Goal: Task Accomplishment & Management: Use online tool/utility

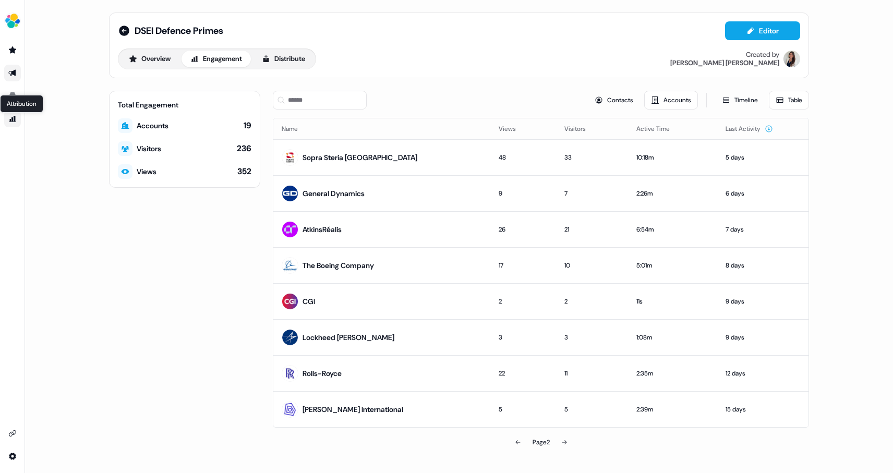
click at [11, 122] on icon "Go to attribution" at bounding box center [12, 119] width 8 height 8
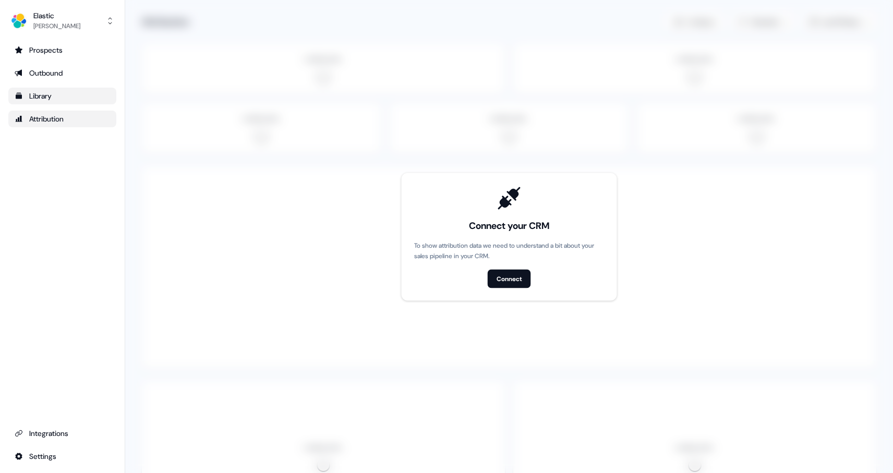
click at [47, 101] on div "Library" at bounding box center [62, 96] width 95 height 10
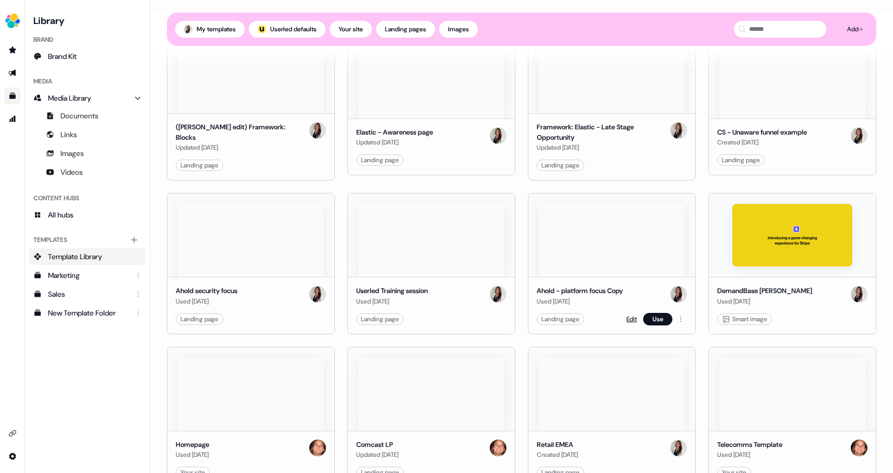
scroll to position [627, 0]
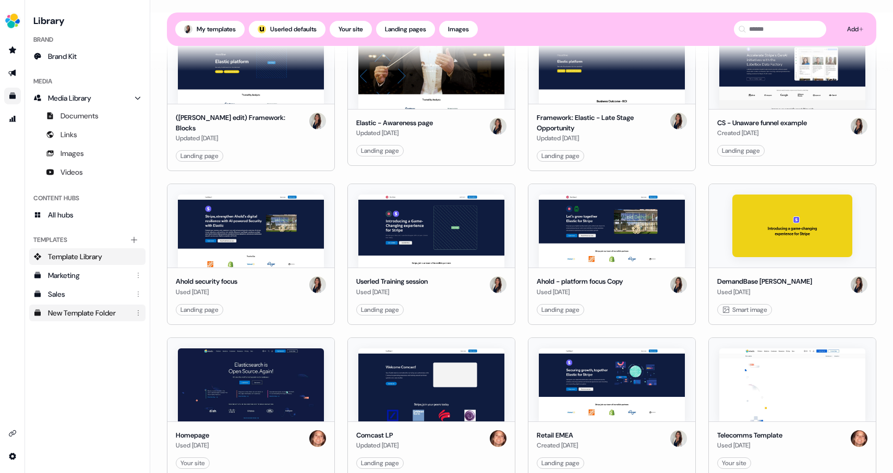
click at [73, 311] on div "New Template Folder" at bounding box center [88, 313] width 81 height 10
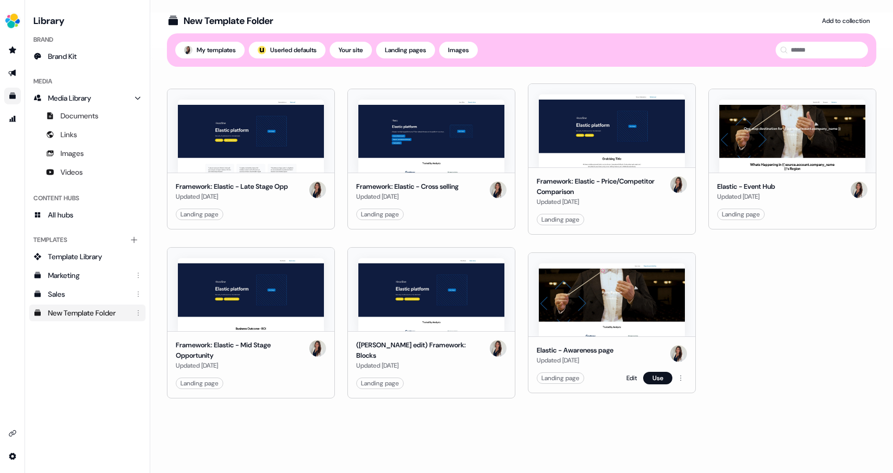
click at [587, 316] on img at bounding box center [612, 299] width 146 height 73
click at [630, 377] on link "Edit" at bounding box center [632, 378] width 10 height 10
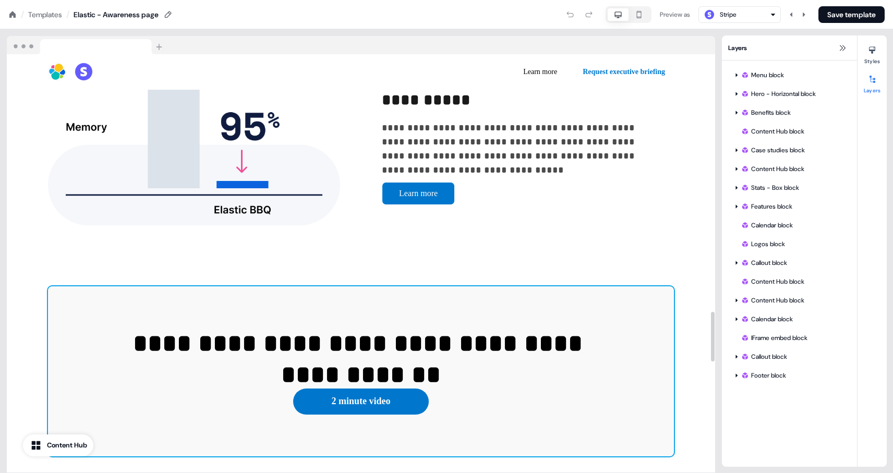
scroll to position [2177, 0]
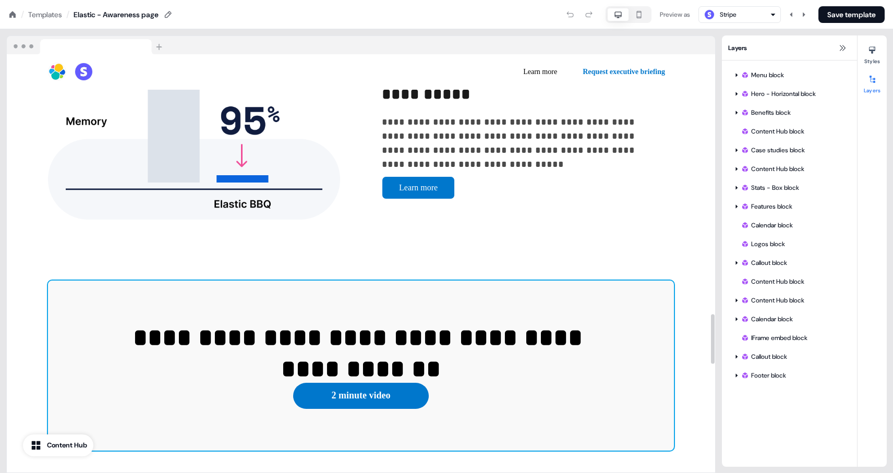
click at [308, 281] on div "**********" at bounding box center [361, 366] width 626 height 170
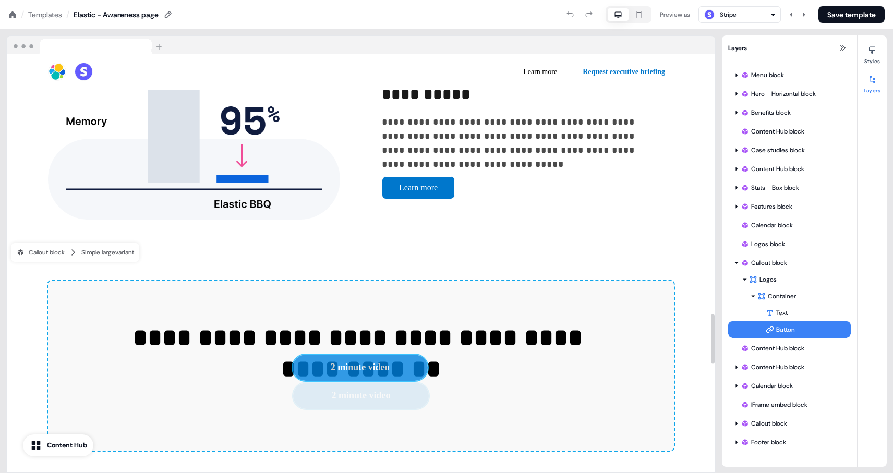
drag, startPoint x: 377, startPoint y: 362, endPoint x: 570, endPoint y: 362, distance: 192.5
click at [570, 362] on div "**********" at bounding box center [361, 366] width 626 height 170
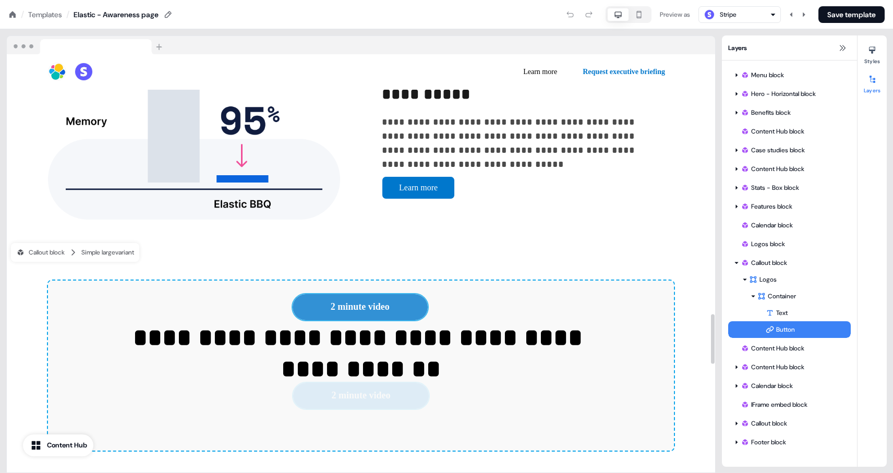
drag, startPoint x: 359, startPoint y: 371, endPoint x: 349, endPoint y: 311, distance: 61.0
click at [356, 292] on div "**********" at bounding box center [361, 366] width 626 height 170
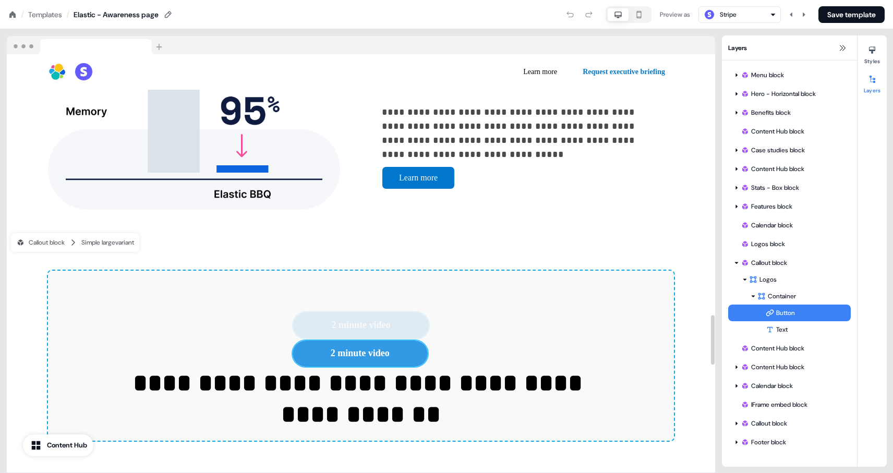
drag, startPoint x: 339, startPoint y: 308, endPoint x: 337, endPoint y: 398, distance: 89.2
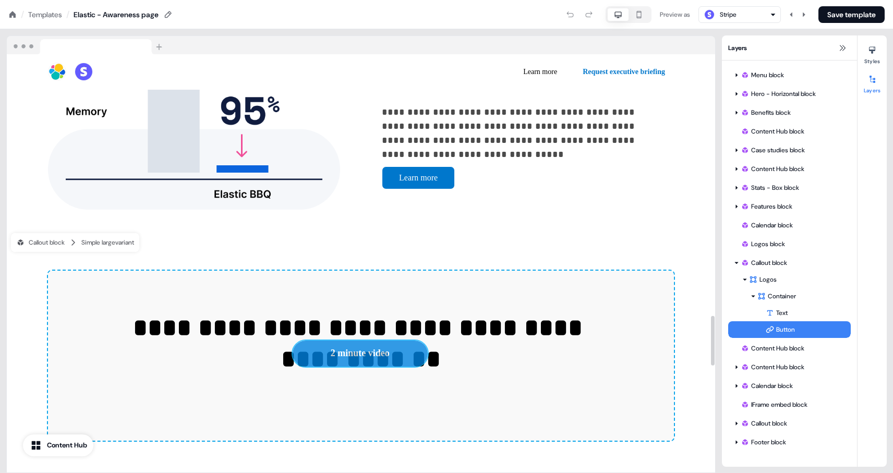
scroll to position [2191, 0]
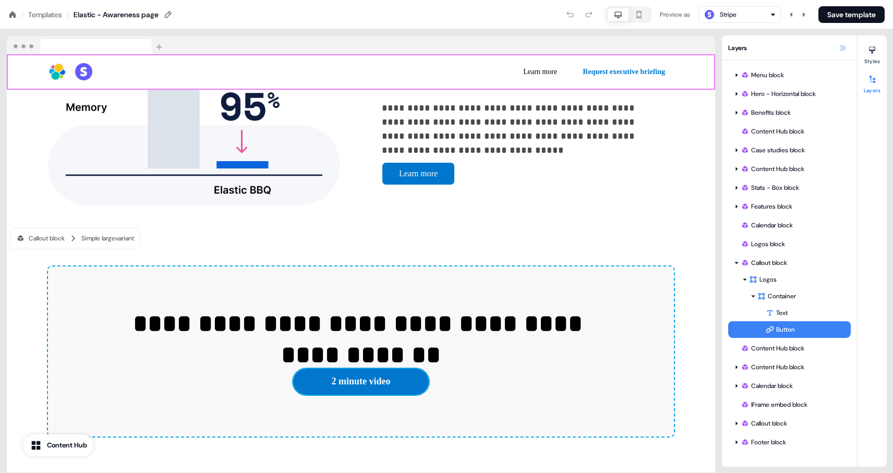
click at [847, 47] on button at bounding box center [842, 48] width 13 height 13
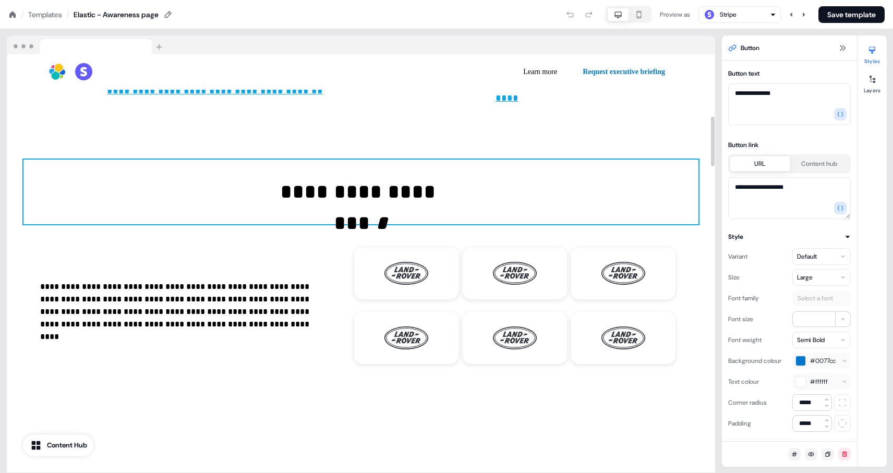
scroll to position [561, 0]
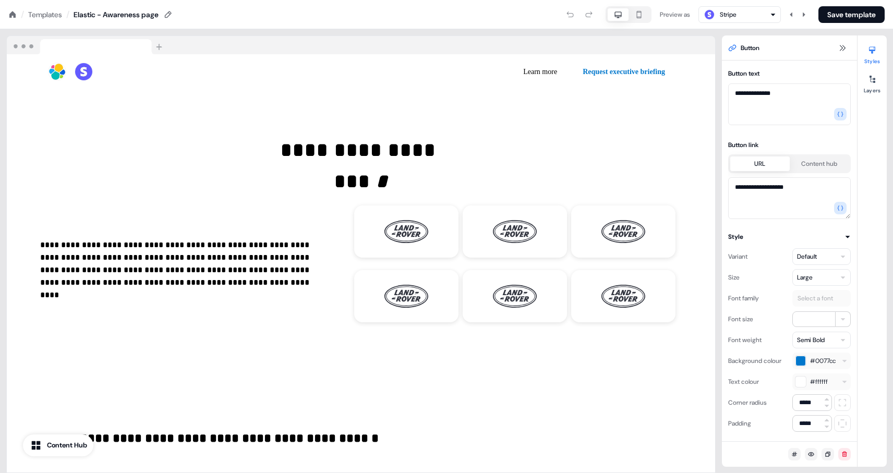
click at [50, 16] on div "Templates" at bounding box center [45, 14] width 34 height 10
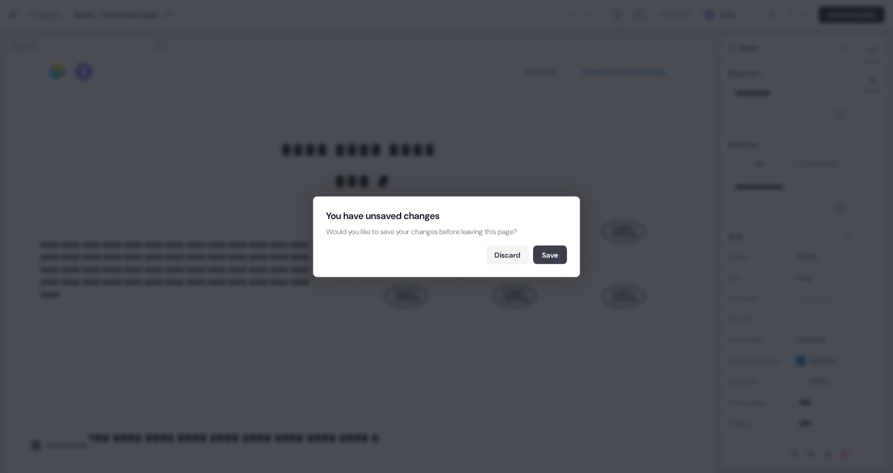
click at [543, 258] on button "Save" at bounding box center [550, 254] width 34 height 19
